Goal: Use online tool/utility: Utilize a website feature to perform a specific function

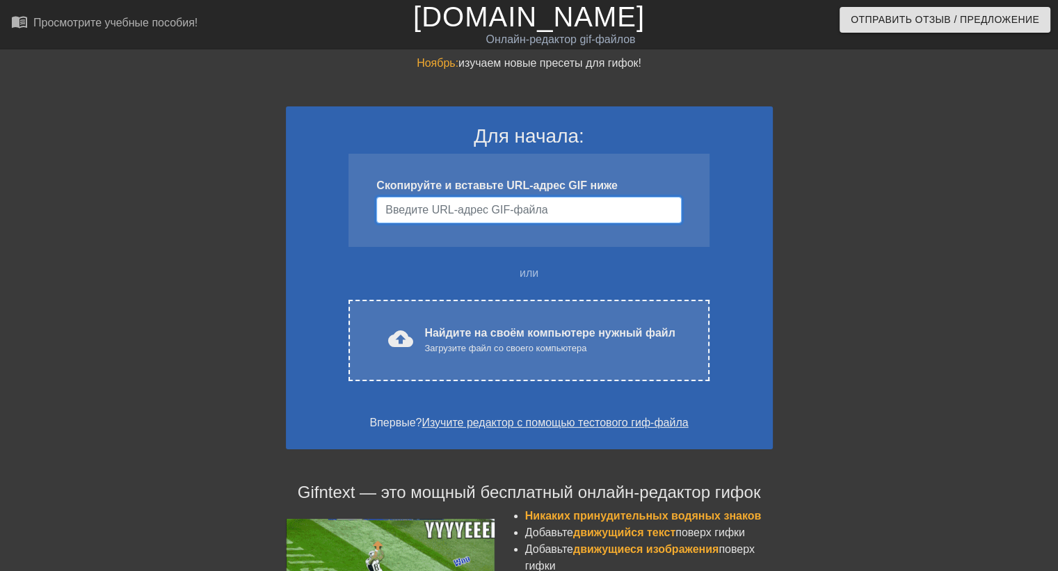
click at [562, 215] on input "Имя пользователя" at bounding box center [528, 210] width 305 height 26
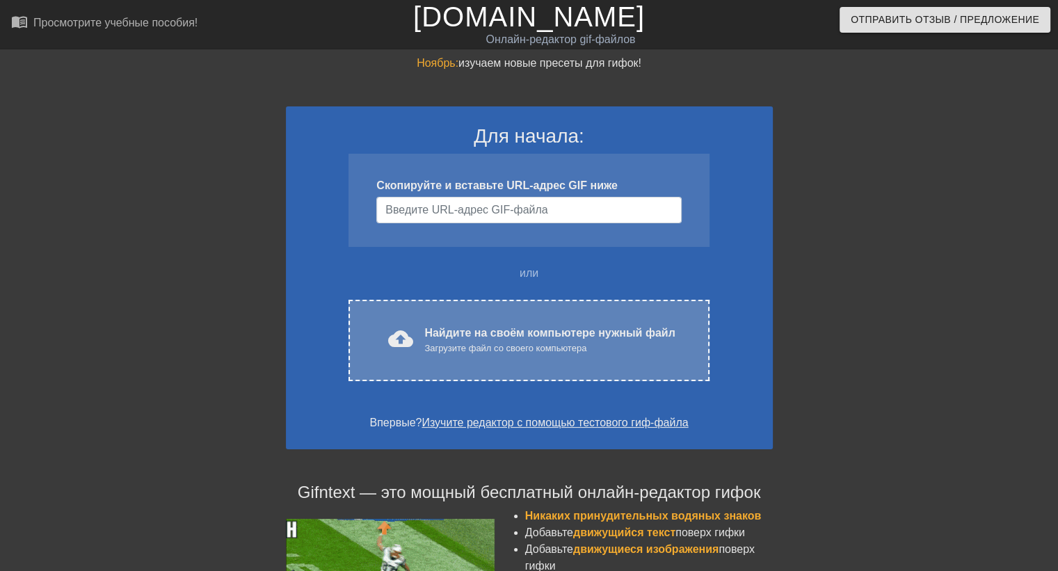
click at [531, 351] on ya-tr-span "Загрузите файл со своего компьютера" at bounding box center [505, 348] width 162 height 10
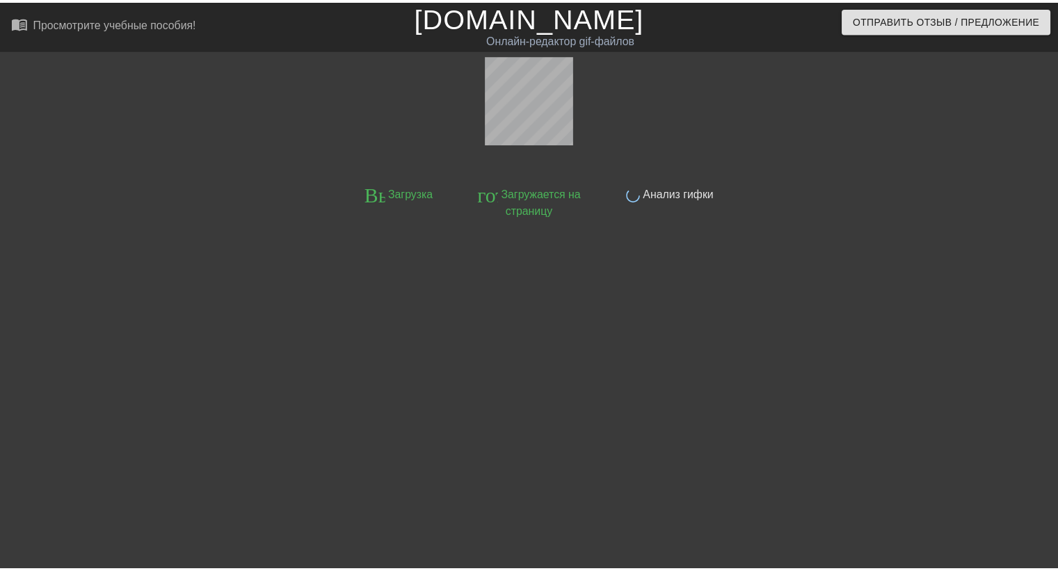
scroll to position [33, 0]
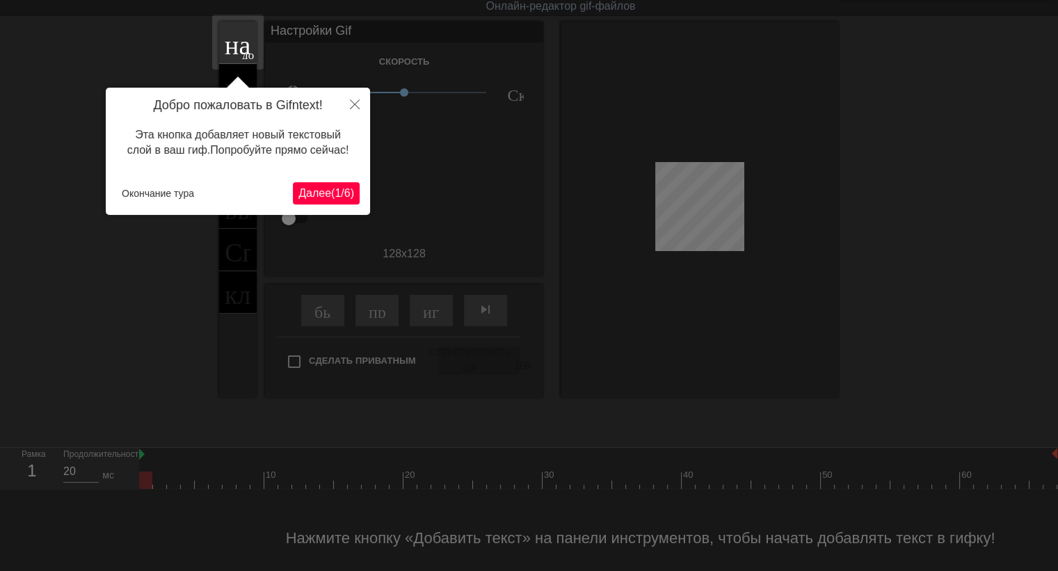
click at [326, 189] on ya-tr-span "Далее" at bounding box center [314, 193] width 33 height 12
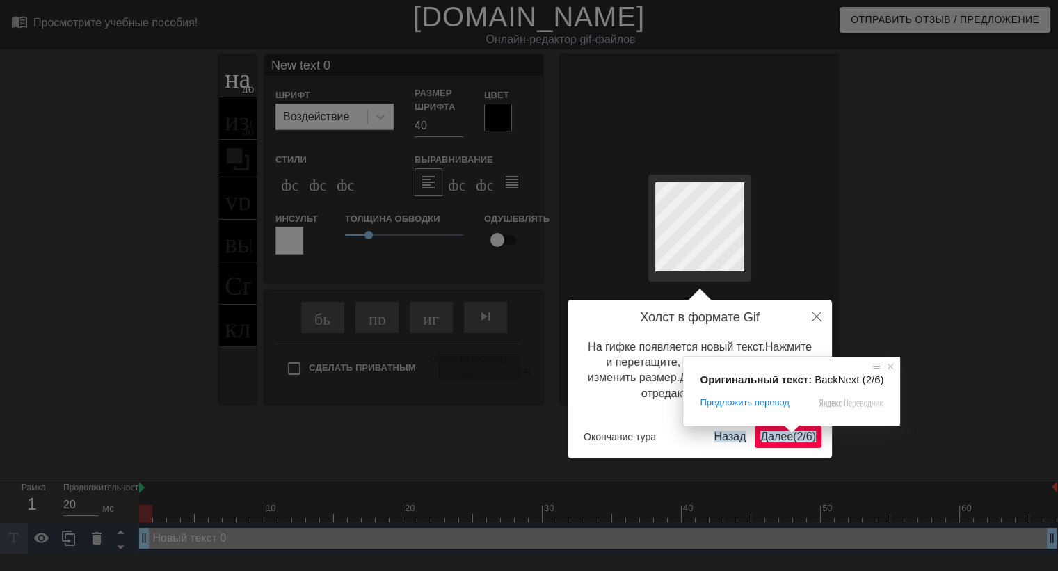
click at [788, 426] on div "Оригинальный текст: BackNext (2/6) Предложить перевод Отправить Спасибо, перево…" at bounding box center [791, 391] width 217 height 69
click at [785, 433] on span at bounding box center [791, 429] width 18 height 8
click at [779, 445] on button "Далее ( 2 / 6 )" at bounding box center [788, 437] width 67 height 22
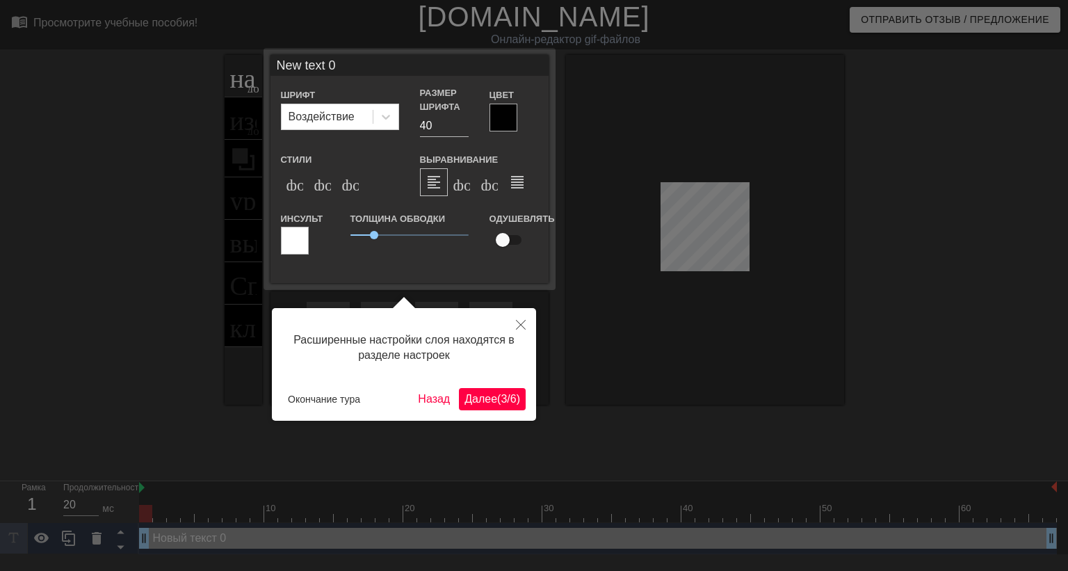
click at [492, 395] on ya-tr-span "Далее" at bounding box center [481, 399] width 33 height 12
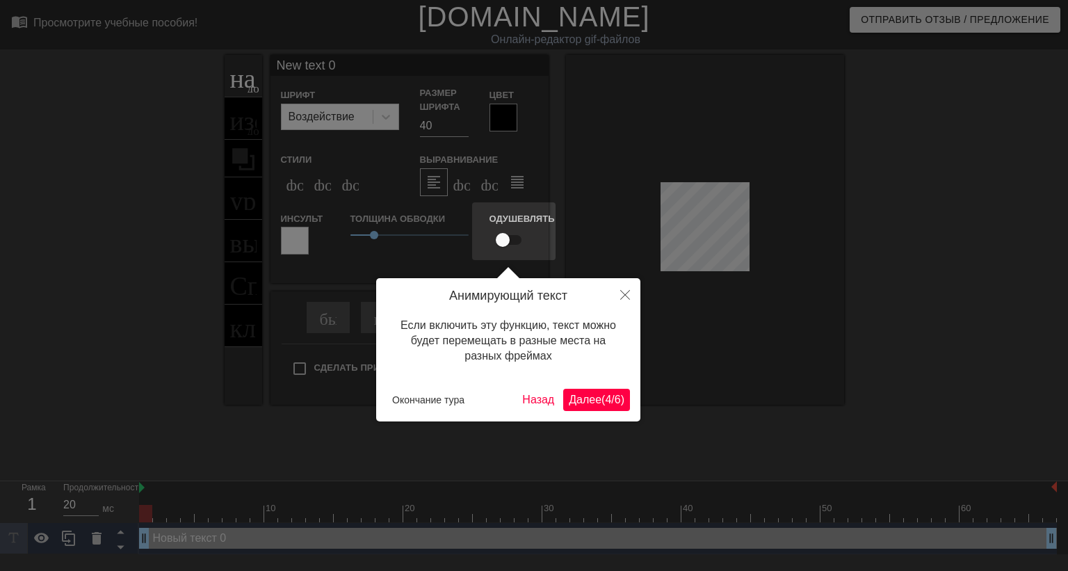
click at [604, 389] on button "Далее ( 4 / 6 )" at bounding box center [596, 400] width 67 height 22
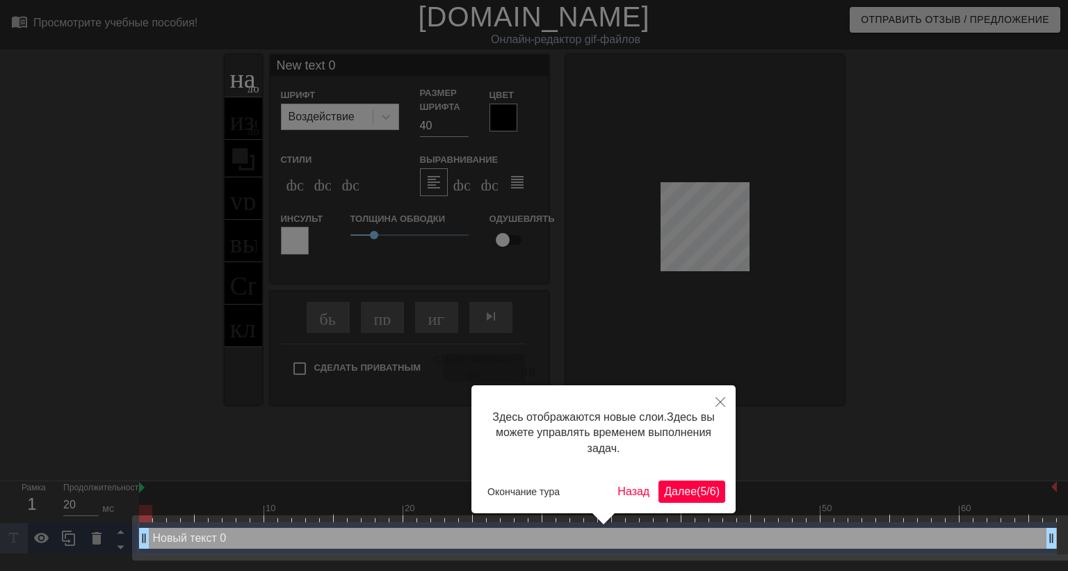
click at [693, 487] on ya-tr-span "Далее" at bounding box center [680, 491] width 33 height 12
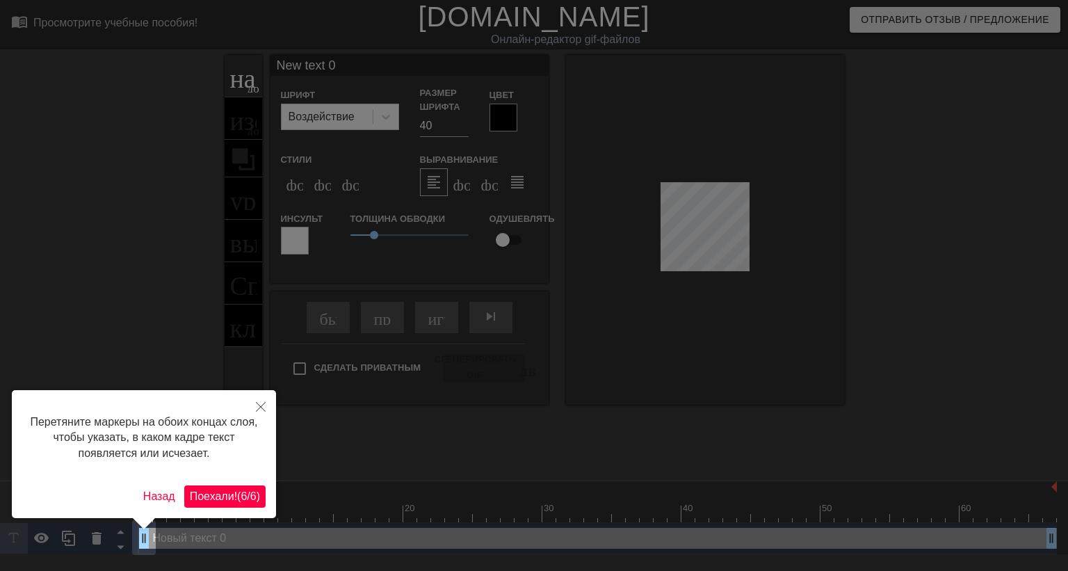
click at [237, 490] on ya-tr-span "(" at bounding box center [238, 496] width 3 height 12
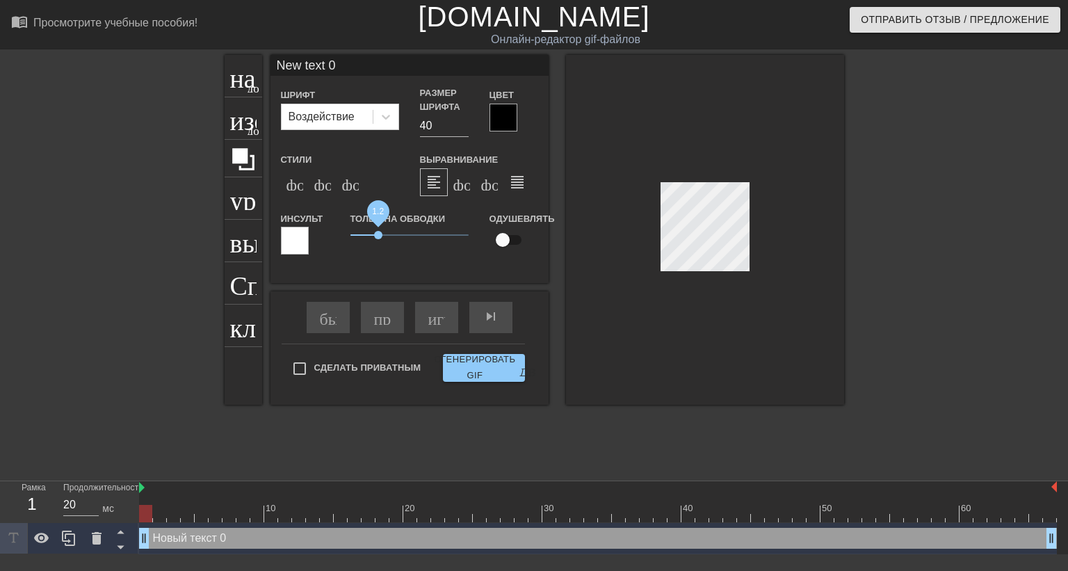
drag, startPoint x: 375, startPoint y: 228, endPoint x: 379, endPoint y: 209, distance: 19.9
click at [379, 227] on span "1.2" at bounding box center [410, 235] width 118 height 17
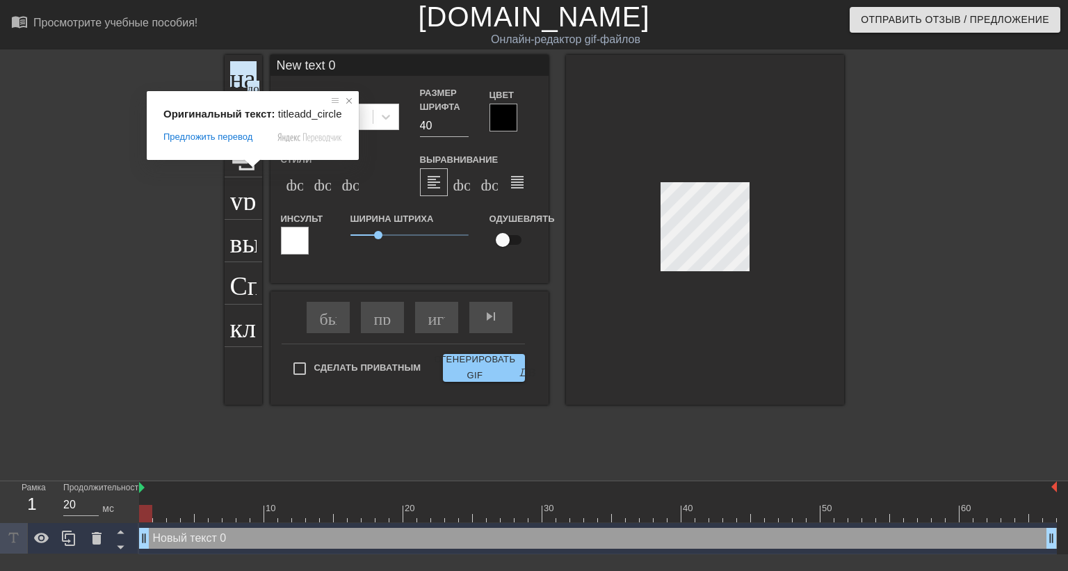
click at [348, 99] on span at bounding box center [349, 101] width 14 height 14
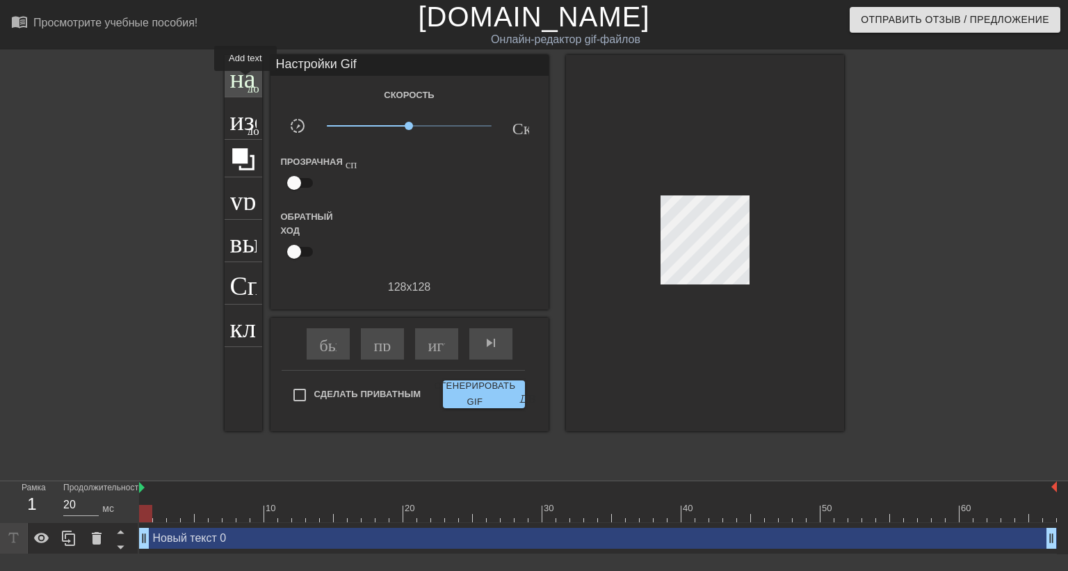
click at [246, 81] on ya-tr-span "название" at bounding box center [280, 74] width 100 height 26
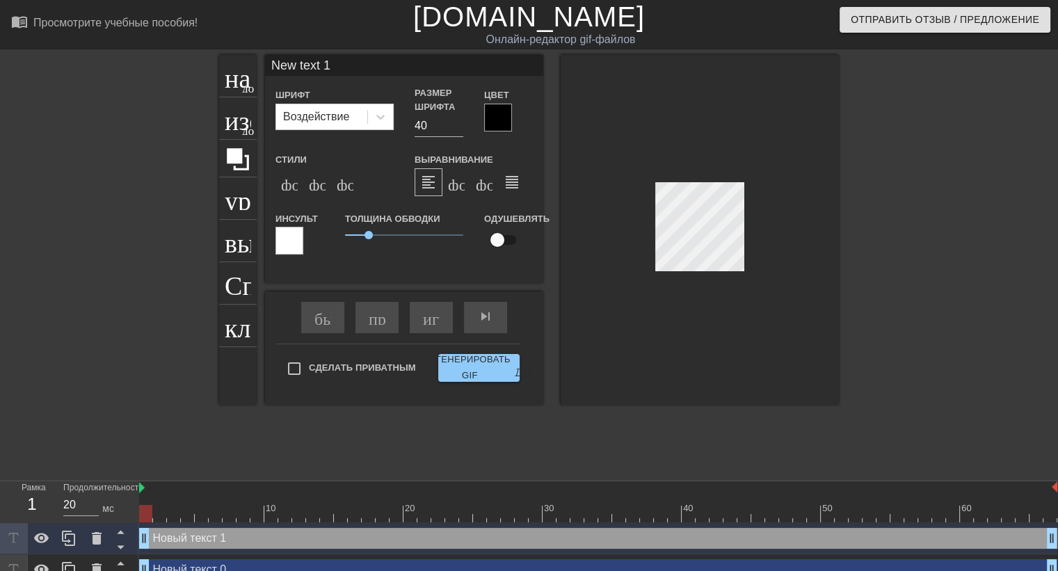
click at [695, 275] on div at bounding box center [700, 230] width 278 height 350
